Goal: Information Seeking & Learning: Learn about a topic

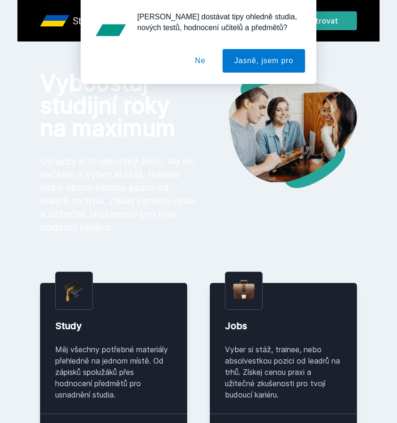
click at [192, 58] on button "Ne" at bounding box center [200, 61] width 34 height 24
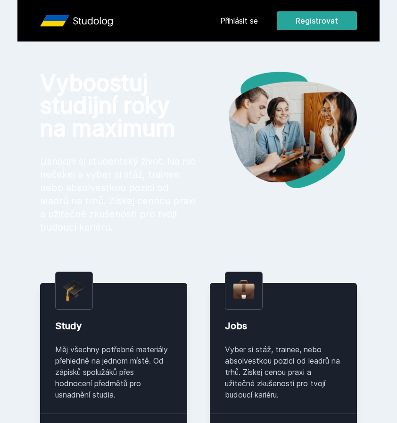
click at [247, 21] on link "Přihlásit se" at bounding box center [239, 20] width 38 height 11
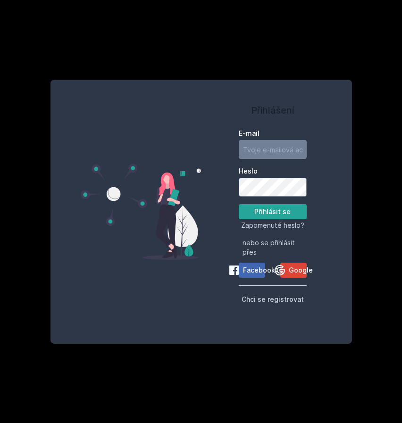
type input "kamca.lednicka@seznam.cz"
click at [269, 214] on button "Přihlásit se" at bounding box center [273, 211] width 68 height 15
click at [278, 206] on button "Přihlásit se" at bounding box center [273, 211] width 68 height 15
click at [284, 271] on icon at bounding box center [279, 269] width 11 height 11
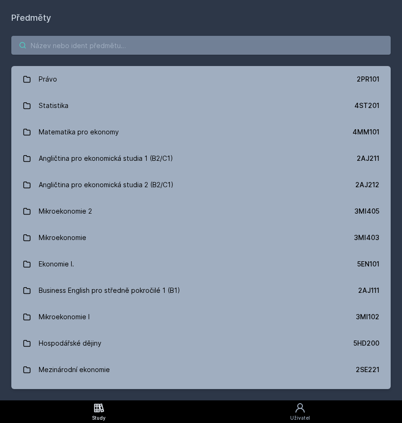
click at [109, 48] on input "search" at bounding box center [200, 45] width 379 height 19
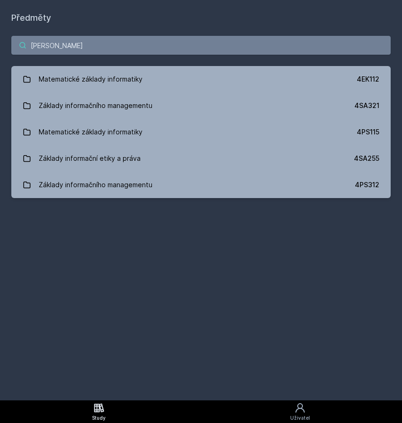
type input "[PERSON_NAME]"
click at [105, 108] on div "Základy informačního managementu" at bounding box center [96, 105] width 114 height 19
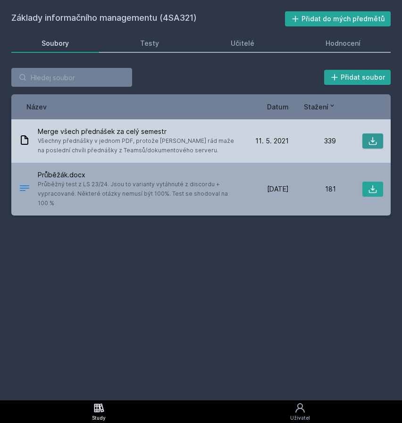
click at [377, 138] on icon at bounding box center [372, 140] width 9 height 9
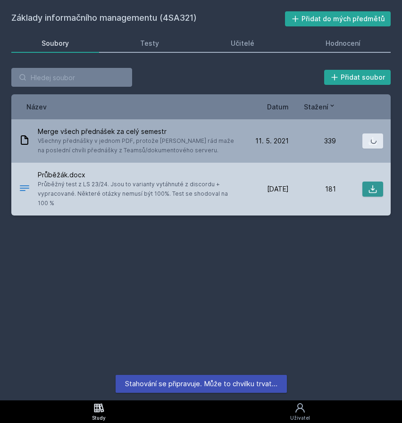
click at [373, 184] on icon at bounding box center [372, 188] width 9 height 9
